Goal: Transaction & Acquisition: Purchase product/service

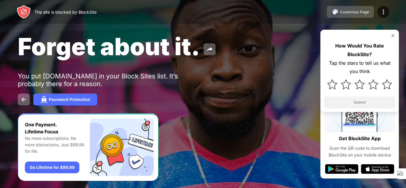
click at [357, 11] on div "Customize Page" at bounding box center [354, 12] width 29 height 4
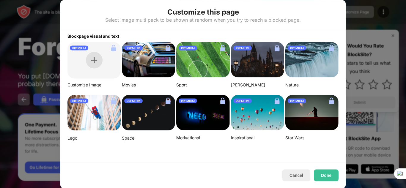
click at [93, 60] on img at bounding box center [94, 60] width 6 height 6
click at [65, 42] on div "Blockpage visual and text PREMIUM Customize Image PREMIUM Movies PREMIUM Sport …" at bounding box center [202, 96] width 285 height 132
